Goal: Transaction & Acquisition: Book appointment/travel/reservation

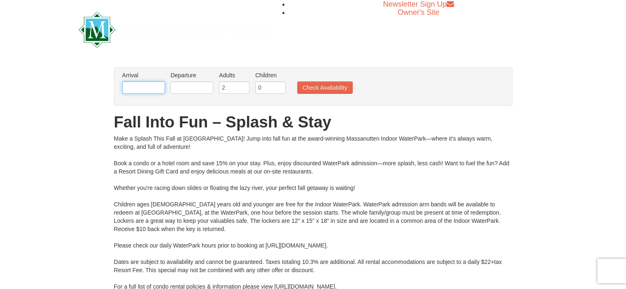
click at [155, 87] on input "text" at bounding box center [143, 87] width 43 height 12
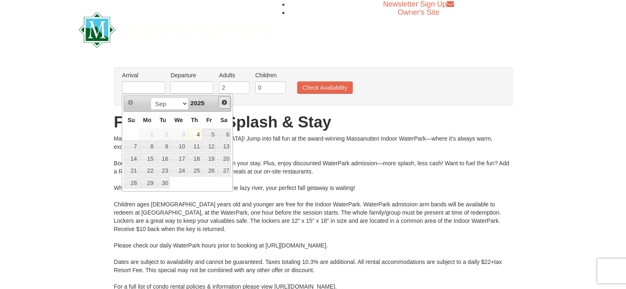
click at [225, 103] on span "Next" at bounding box center [224, 102] width 7 height 7
click at [177, 183] on link "26" at bounding box center [178, 183] width 16 height 12
type input "[DATE]"
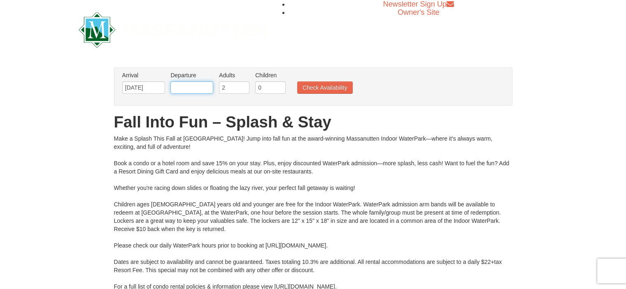
click at [208, 87] on input "text" at bounding box center [191, 87] width 43 height 12
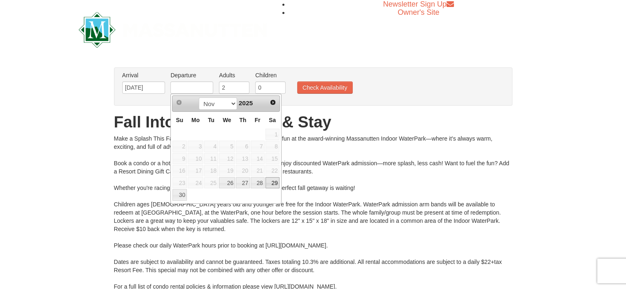
click at [274, 185] on link "29" at bounding box center [272, 183] width 14 height 12
type input "[DATE]"
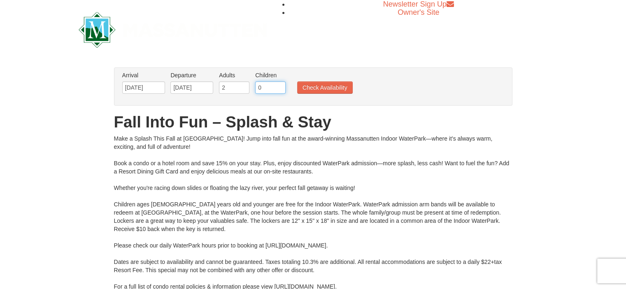
click at [263, 84] on input "0" at bounding box center [270, 87] width 30 height 12
click at [279, 84] on input "1" at bounding box center [270, 87] width 30 height 12
type input "2"
click at [279, 84] on input "2" at bounding box center [270, 87] width 30 height 12
click at [329, 88] on button "Check Availability" at bounding box center [325, 87] width 56 height 12
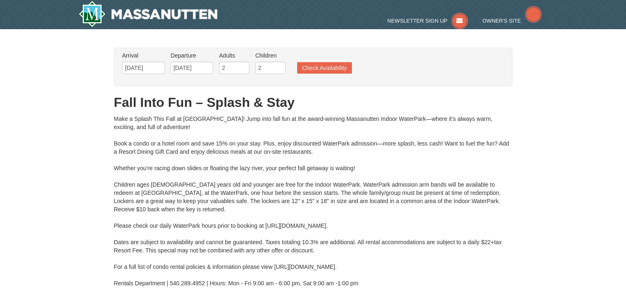
type input "[DATE]"
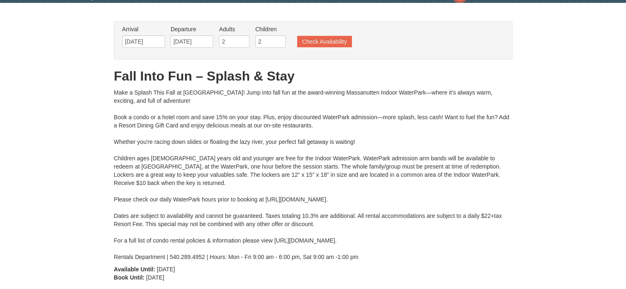
type input "[DATE]"
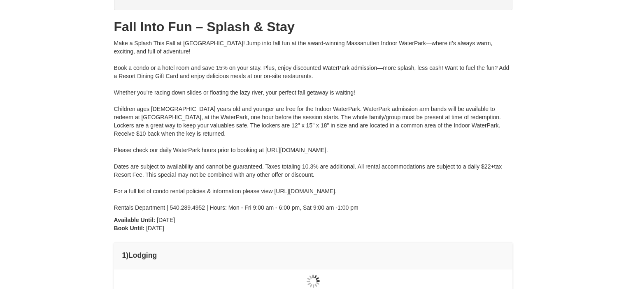
type input "[DATE]"
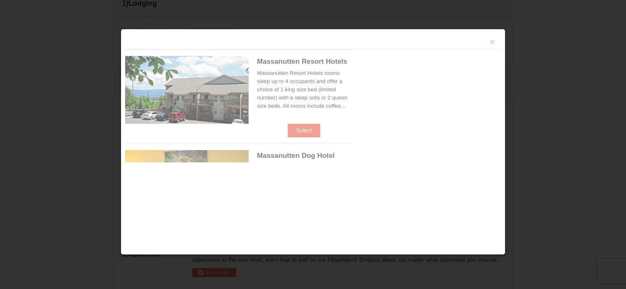
scroll to position [350, 0]
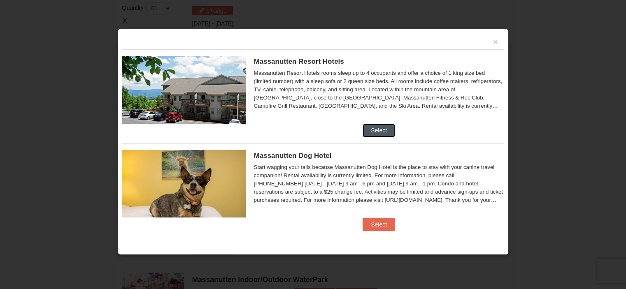
click at [380, 129] on button "Select" at bounding box center [379, 130] width 33 height 13
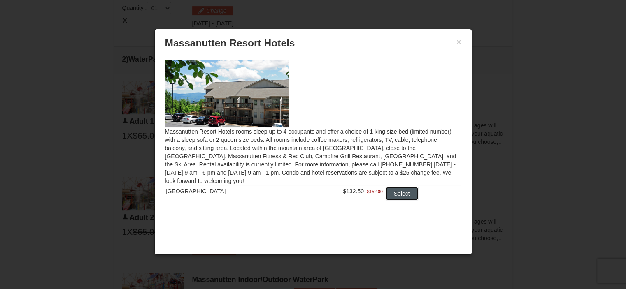
click at [393, 196] on button "Select" at bounding box center [402, 193] width 33 height 13
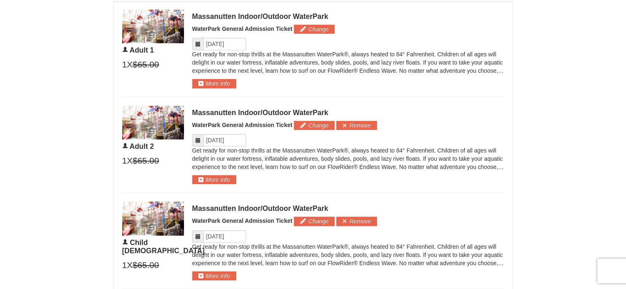
scroll to position [762, 0]
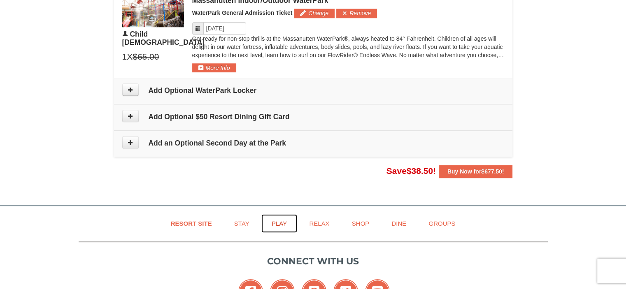
click at [280, 220] on link "Play" at bounding box center [279, 223] width 36 height 19
